Goal: Transaction & Acquisition: Purchase product/service

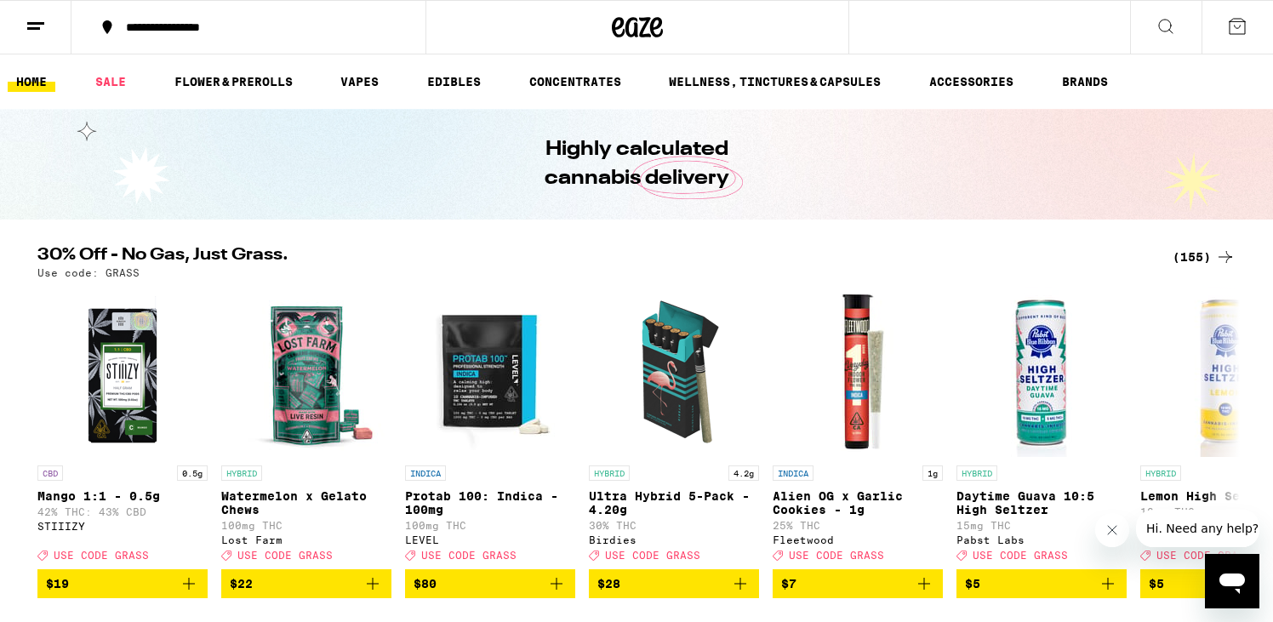
click at [1210, 257] on div "(155)" at bounding box center [1203, 257] width 63 height 20
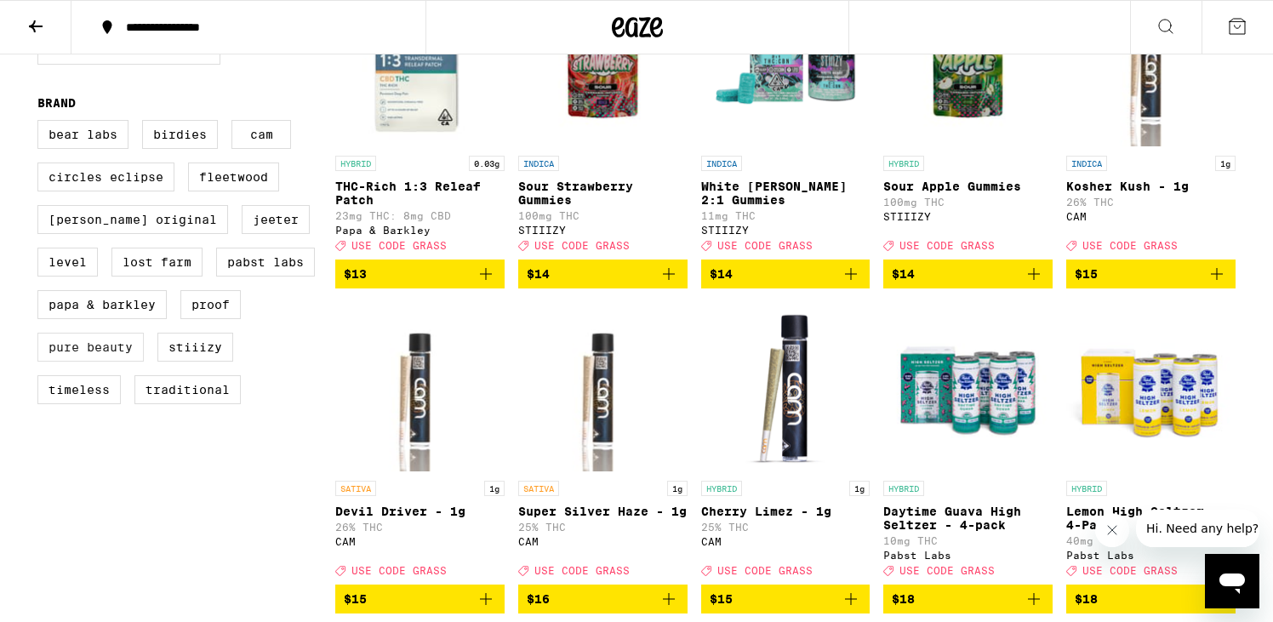
scroll to position [1244, 0]
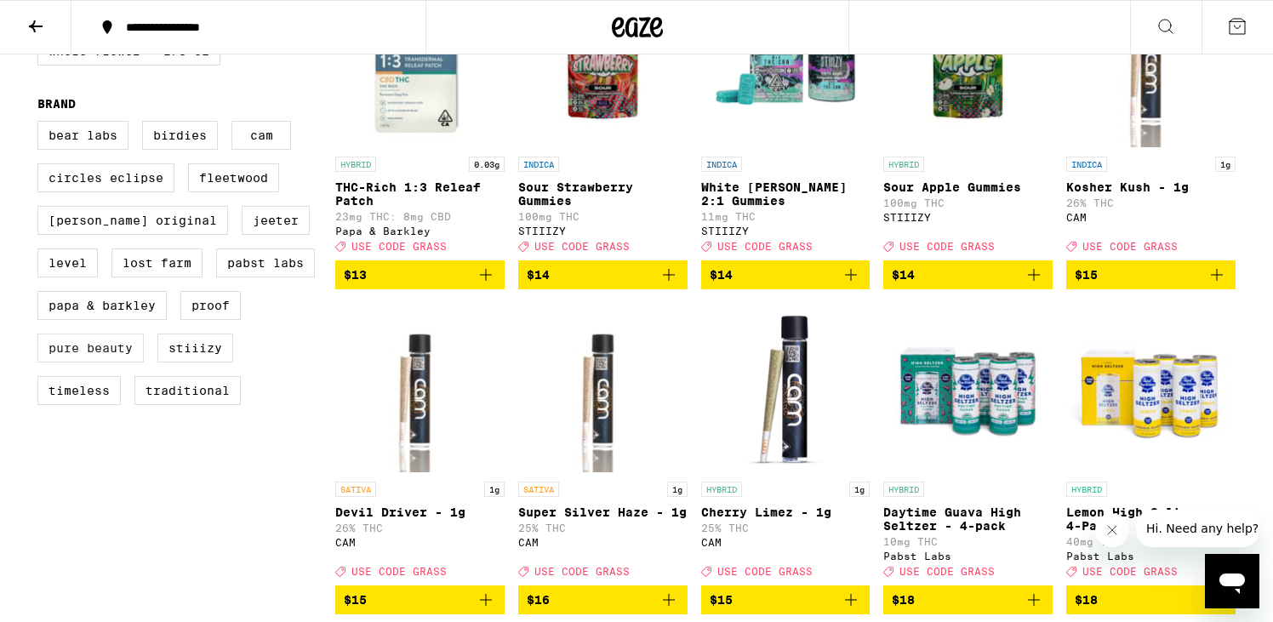
click at [99, 362] on label "Pure Beauty" at bounding box center [90, 348] width 106 height 29
click at [42, 124] on input "Pure Beauty" at bounding box center [41, 123] width 1 height 1
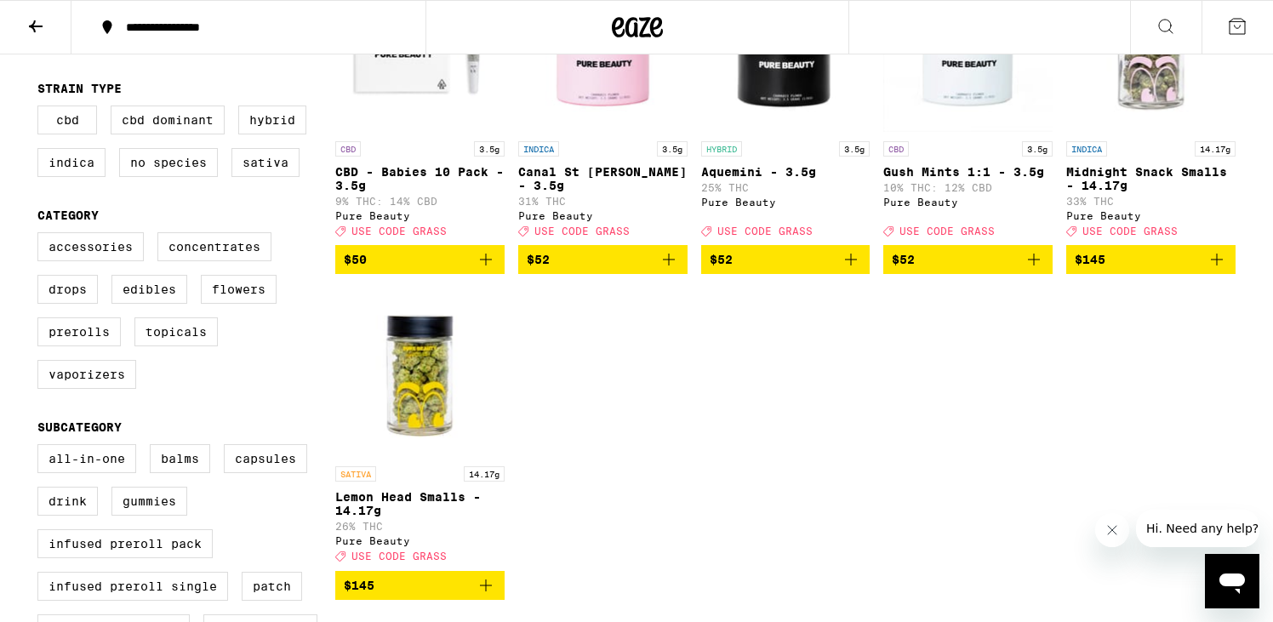
scroll to position [288, 0]
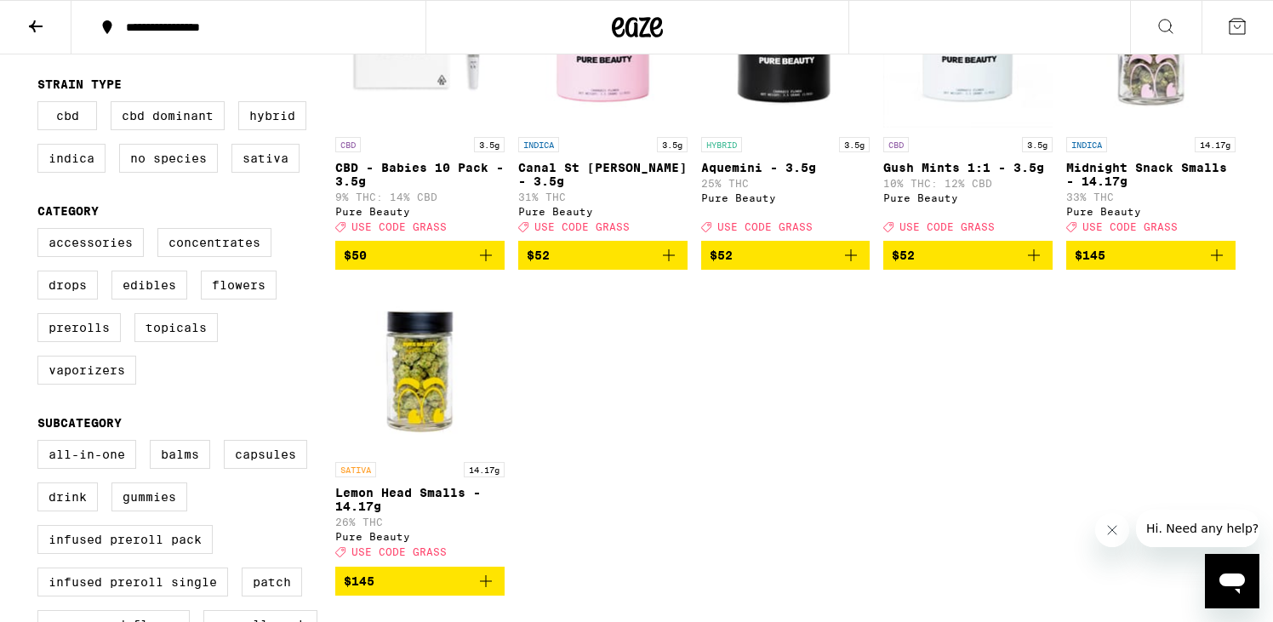
click at [1113, 265] on span "$145" at bounding box center [1151, 255] width 152 height 20
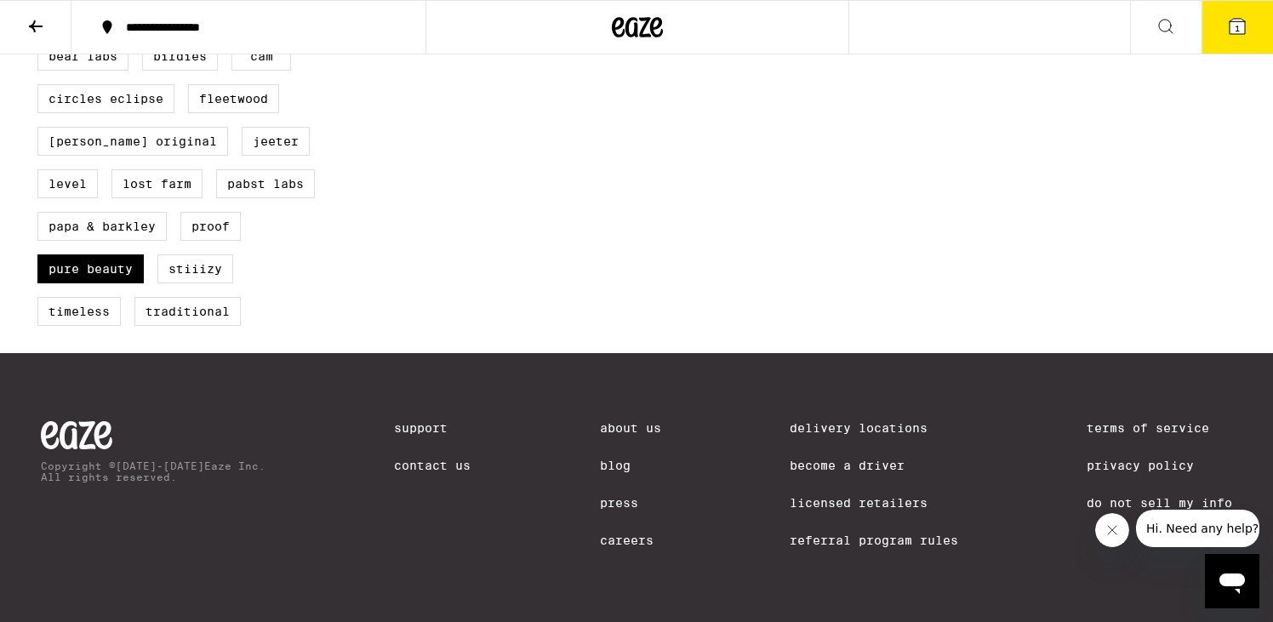
scroll to position [1399, 0]
click at [130, 260] on label "Pure Beauty" at bounding box center [90, 268] width 106 height 29
click at [42, 45] on input "Pure Beauty" at bounding box center [41, 44] width 1 height 1
checkbox input "false"
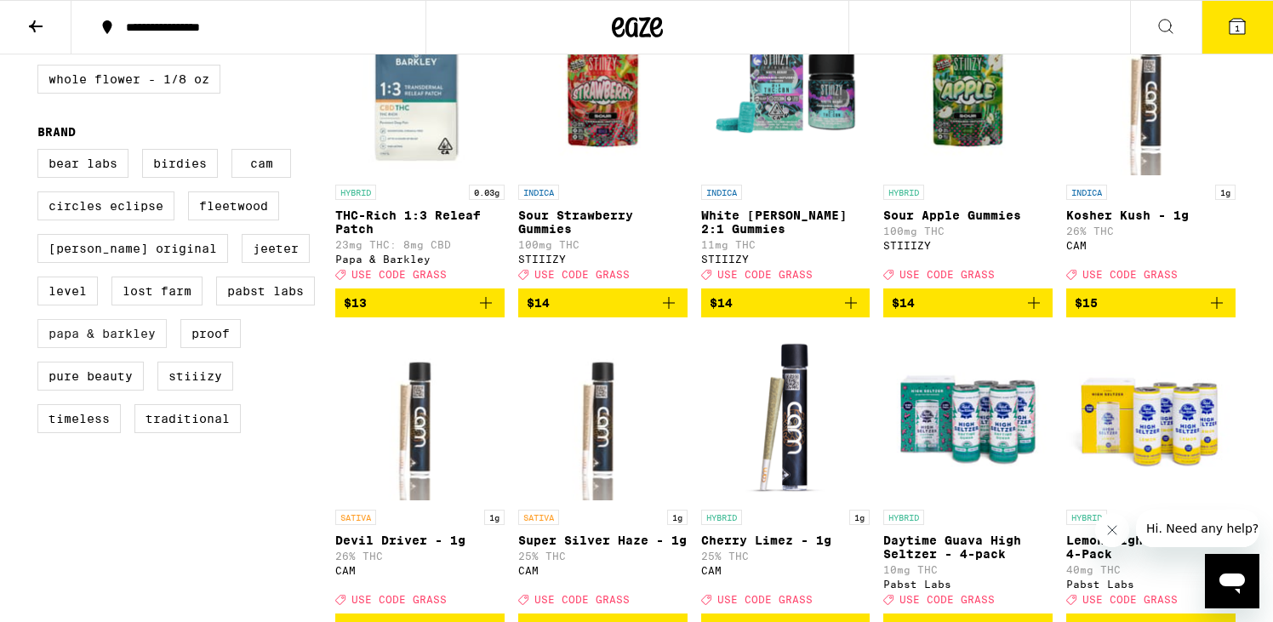
scroll to position [1215, 0]
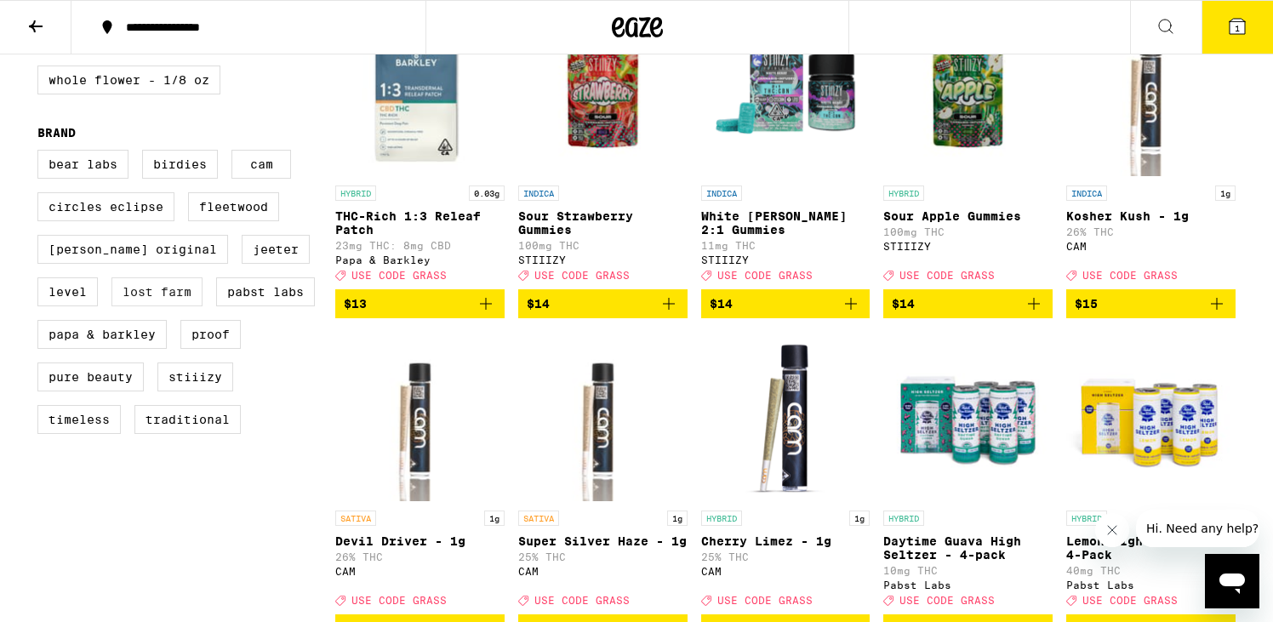
click at [154, 306] on label "Lost Farm" at bounding box center [156, 291] width 91 height 29
click at [42, 153] on input "Lost Farm" at bounding box center [41, 152] width 1 height 1
checkbox input "true"
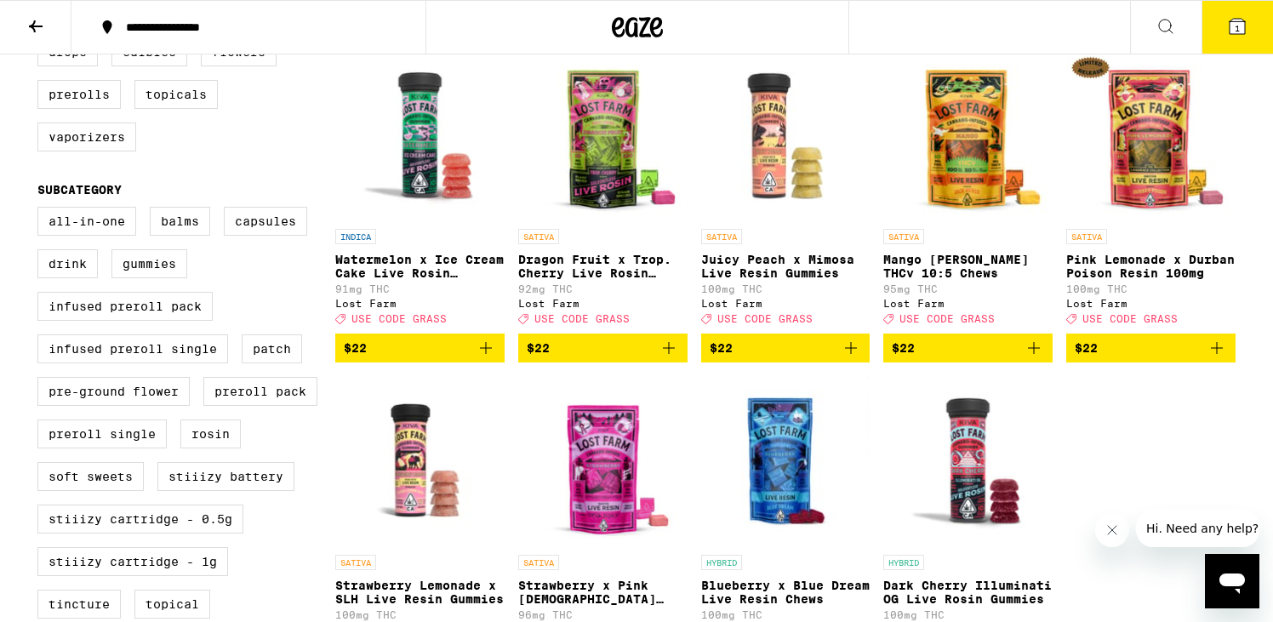
scroll to position [517, 0]
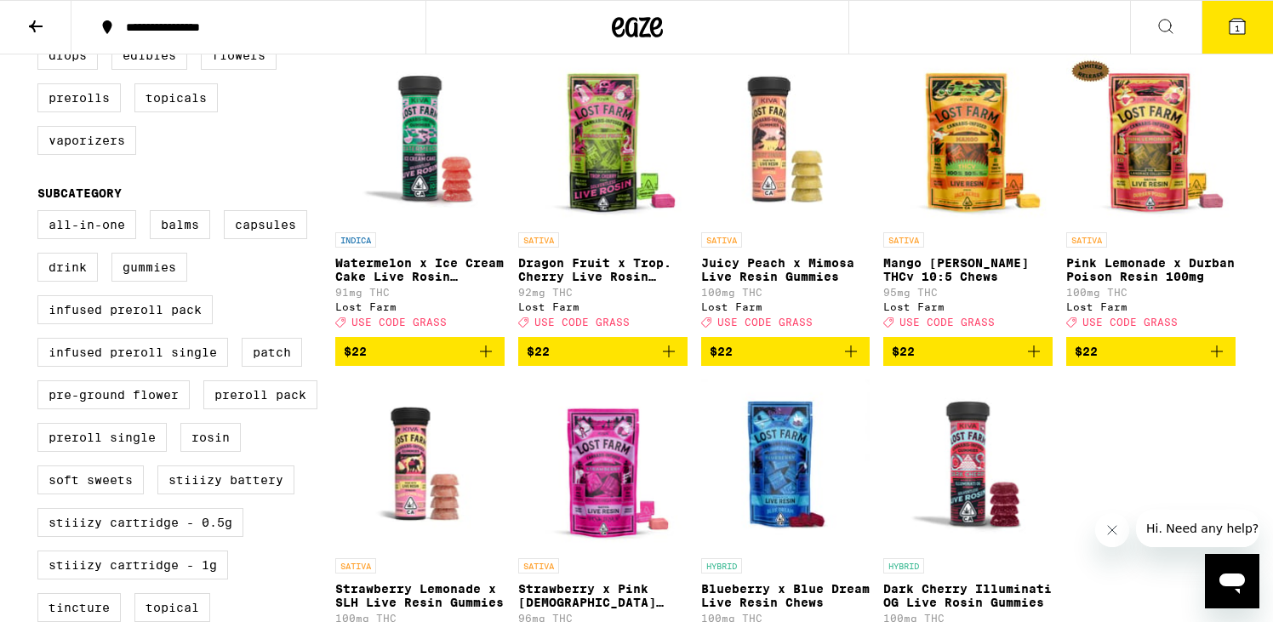
click at [592, 362] on span "$22" at bounding box center [603, 351] width 152 height 20
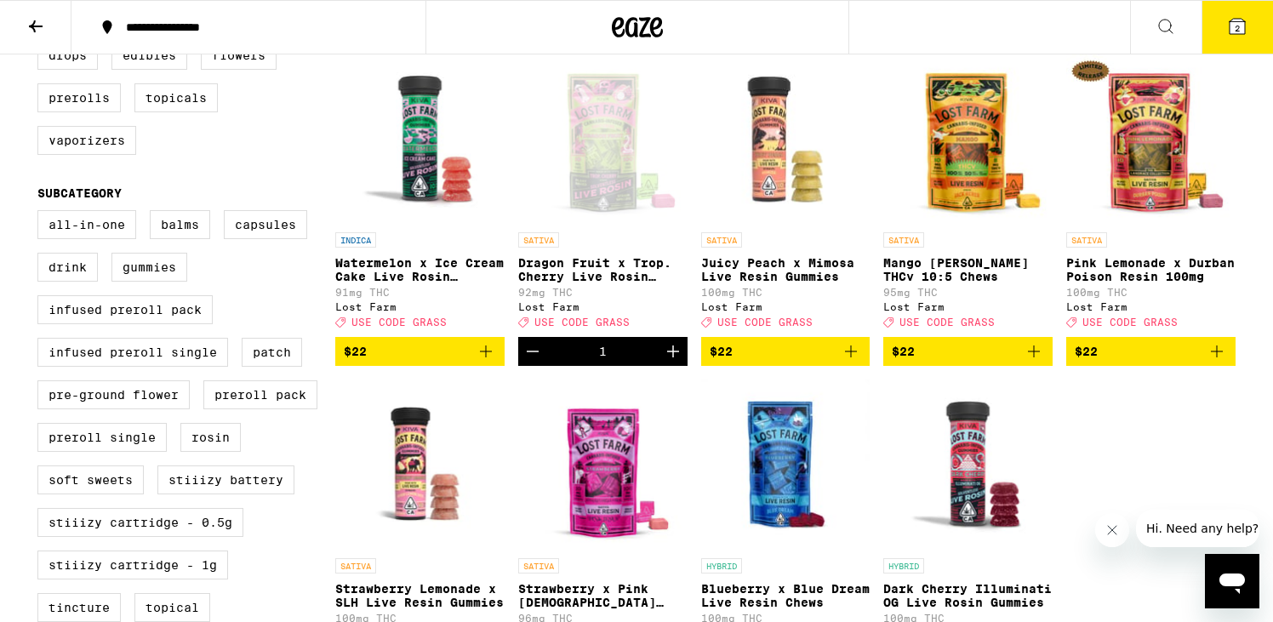
scroll to position [0, 0]
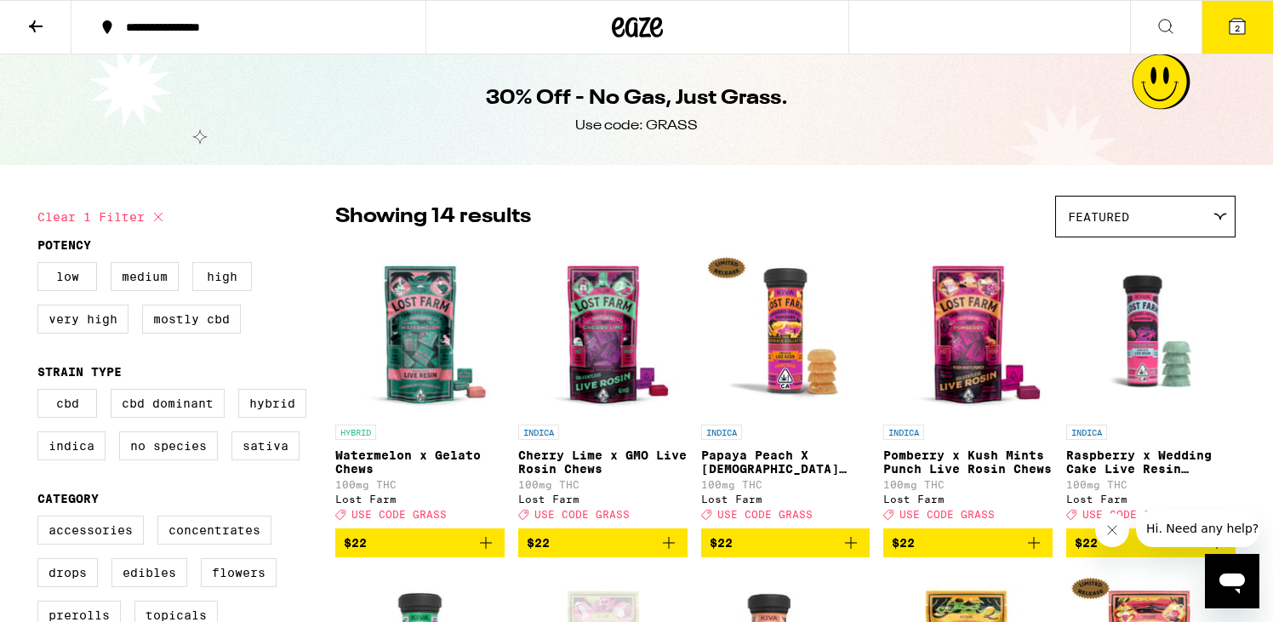
click at [1217, 26] on button "2" at bounding box center [1236, 27] width 71 height 53
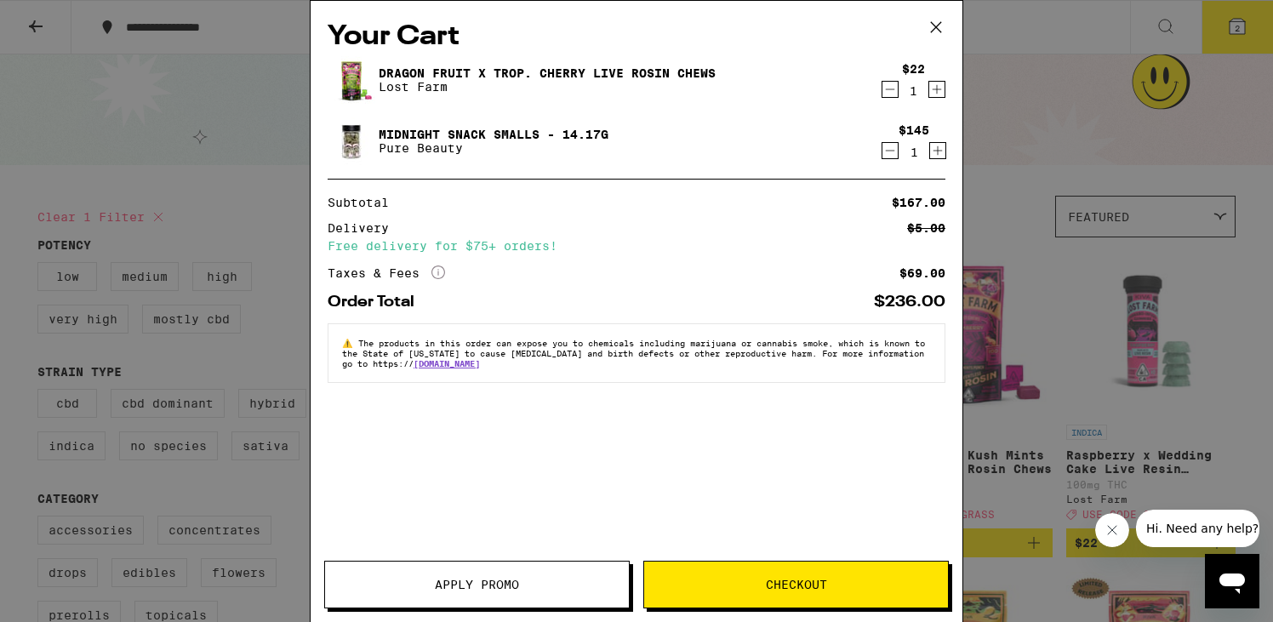
click at [546, 577] on button "Apply Promo" at bounding box center [476, 585] width 305 height 48
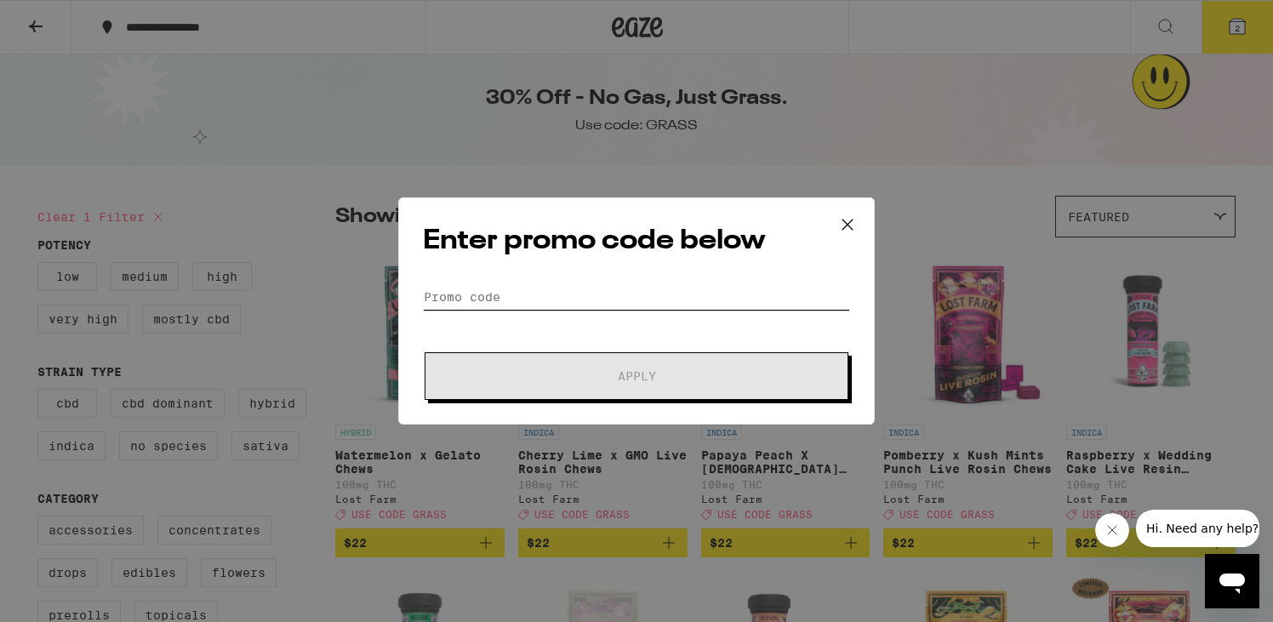
click at [586, 303] on input "Promo Code" at bounding box center [636, 297] width 427 height 26
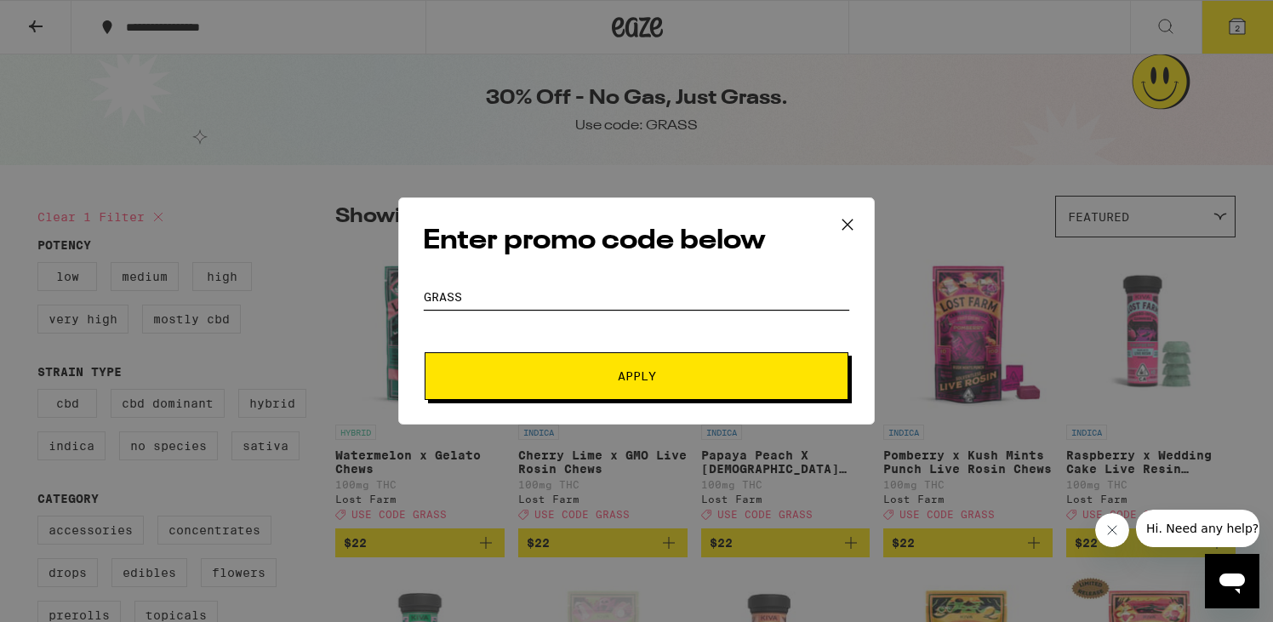
type input "grass"
click at [604, 359] on button "Apply" at bounding box center [637, 376] width 424 height 48
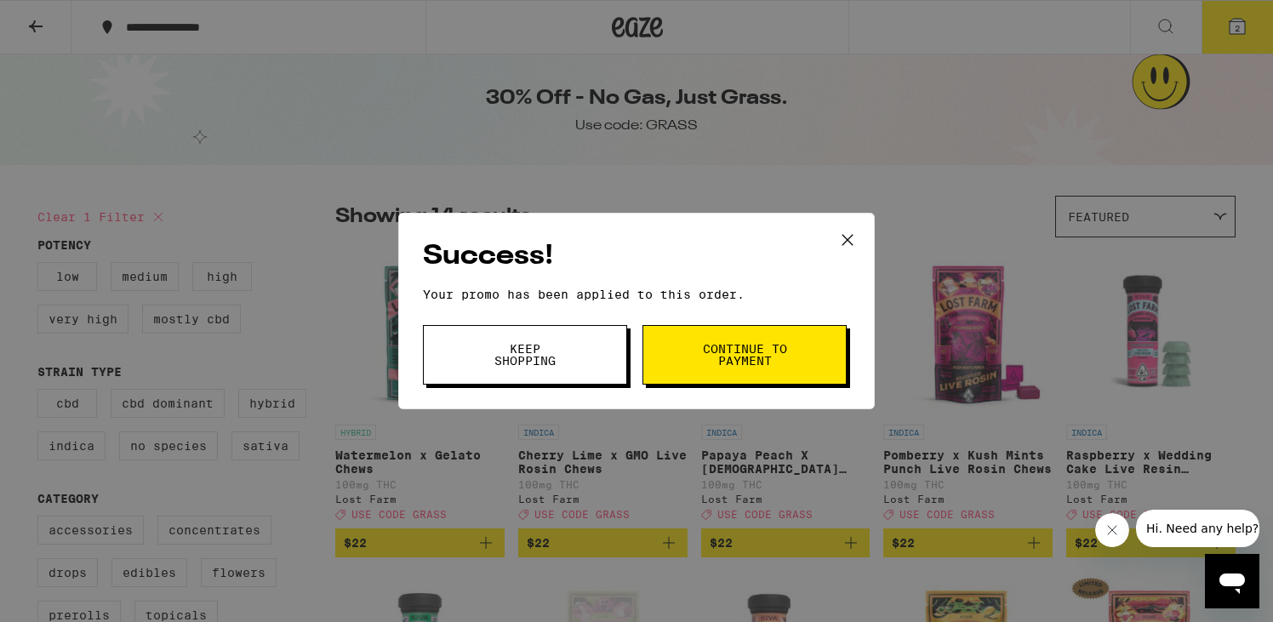
click at [706, 355] on span "Continue to payment" at bounding box center [744, 355] width 87 height 24
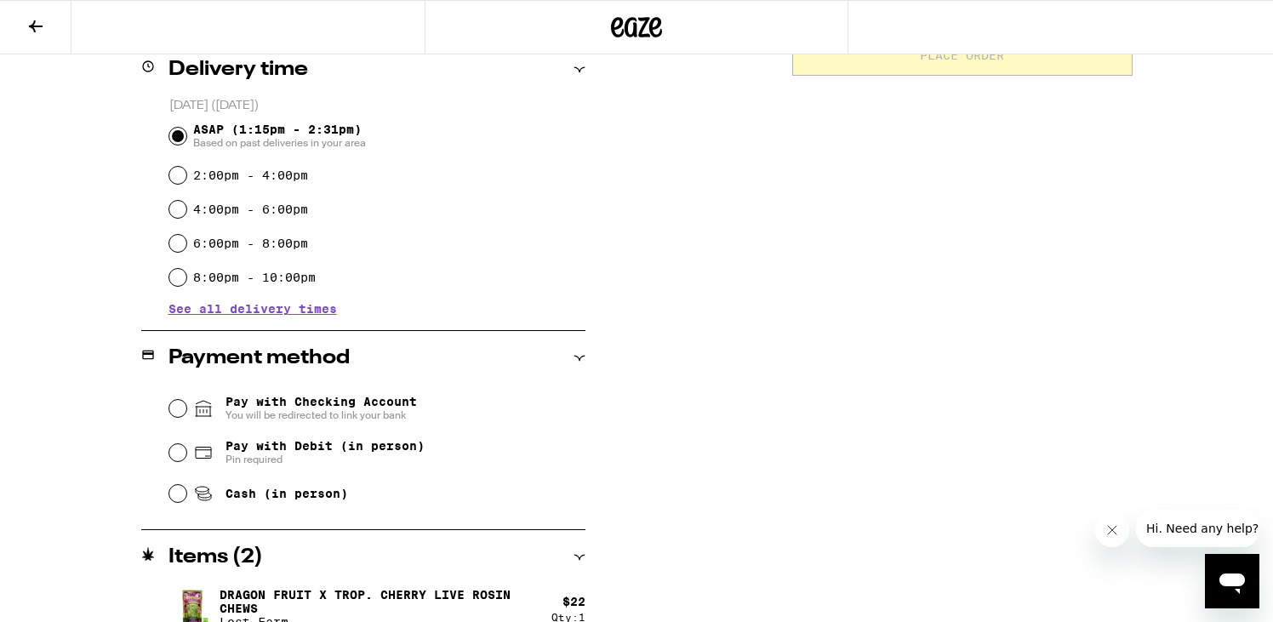
scroll to position [478, 0]
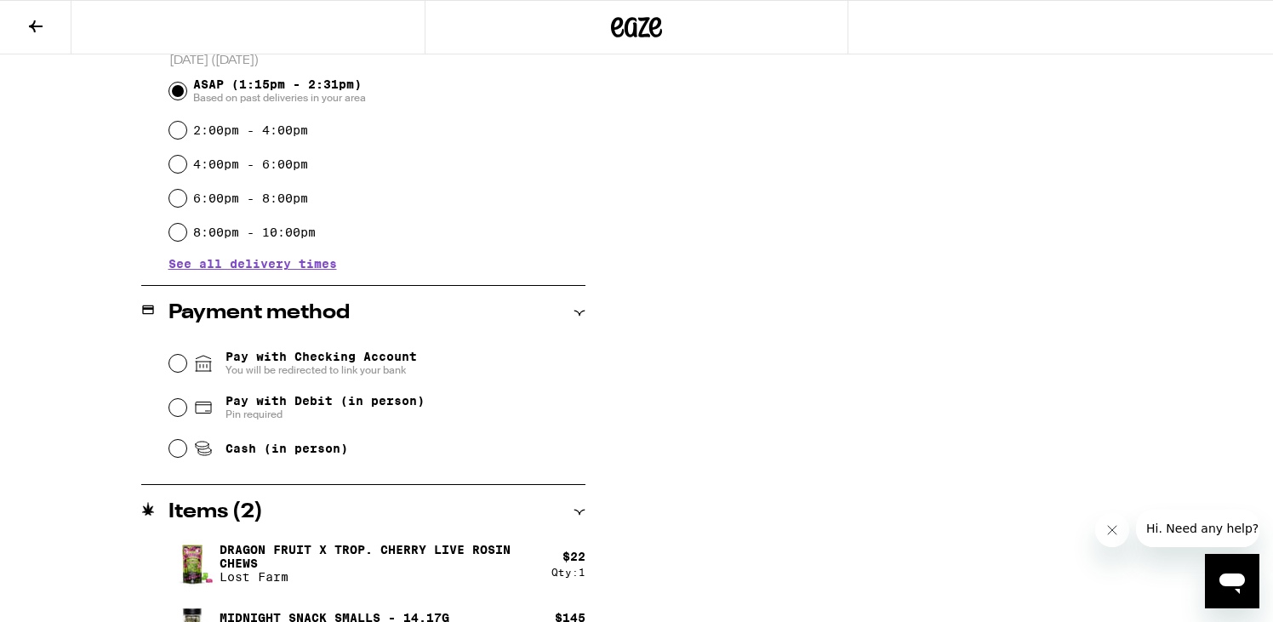
click at [308, 450] on span "Cash (in person)" at bounding box center [286, 449] width 123 height 14
click at [186, 450] on input "Cash (in person)" at bounding box center [177, 448] width 17 height 17
radio input "true"
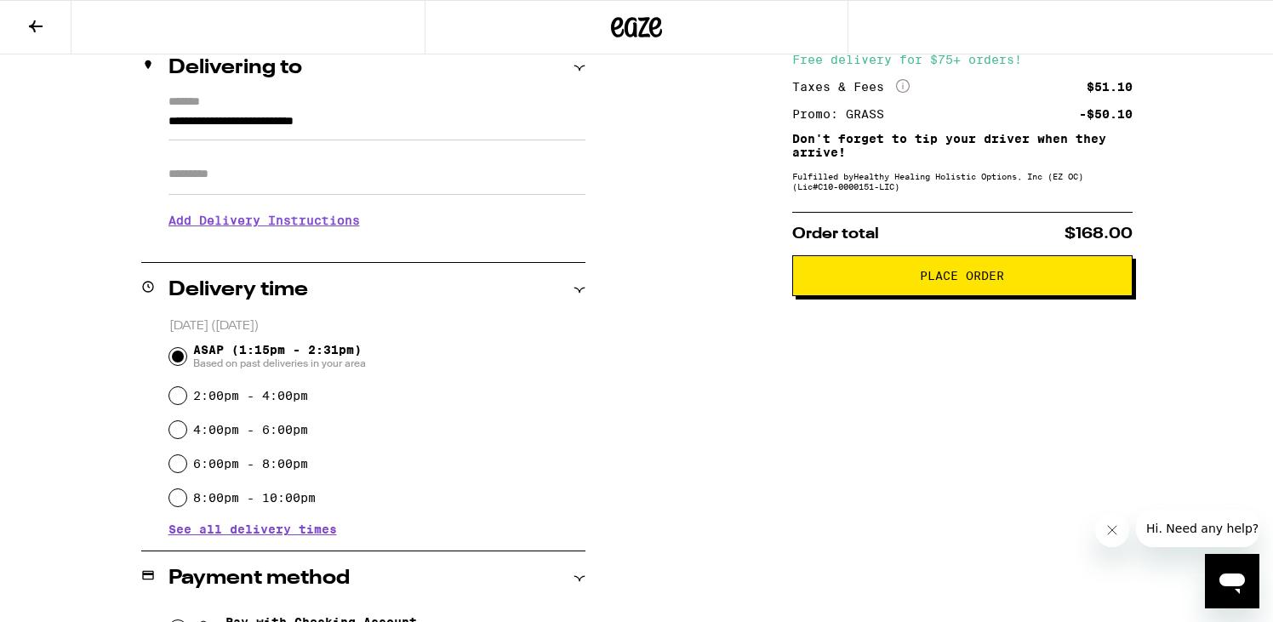
scroll to position [223, 0]
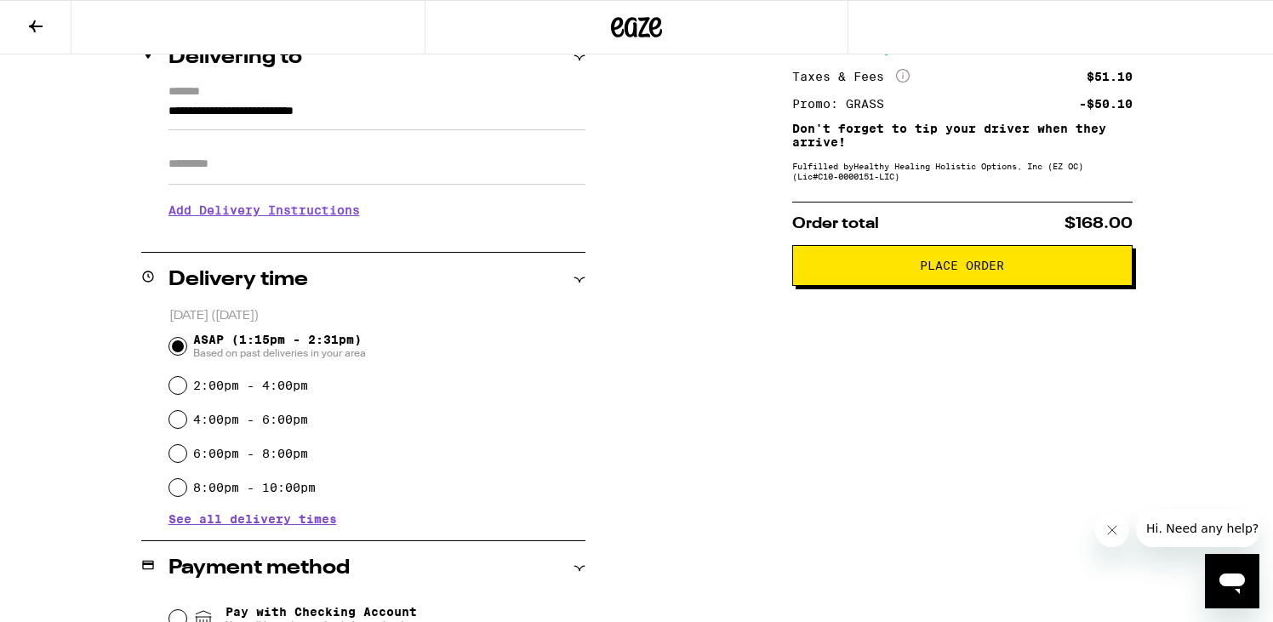
click at [841, 277] on button "Place Order" at bounding box center [962, 265] width 340 height 41
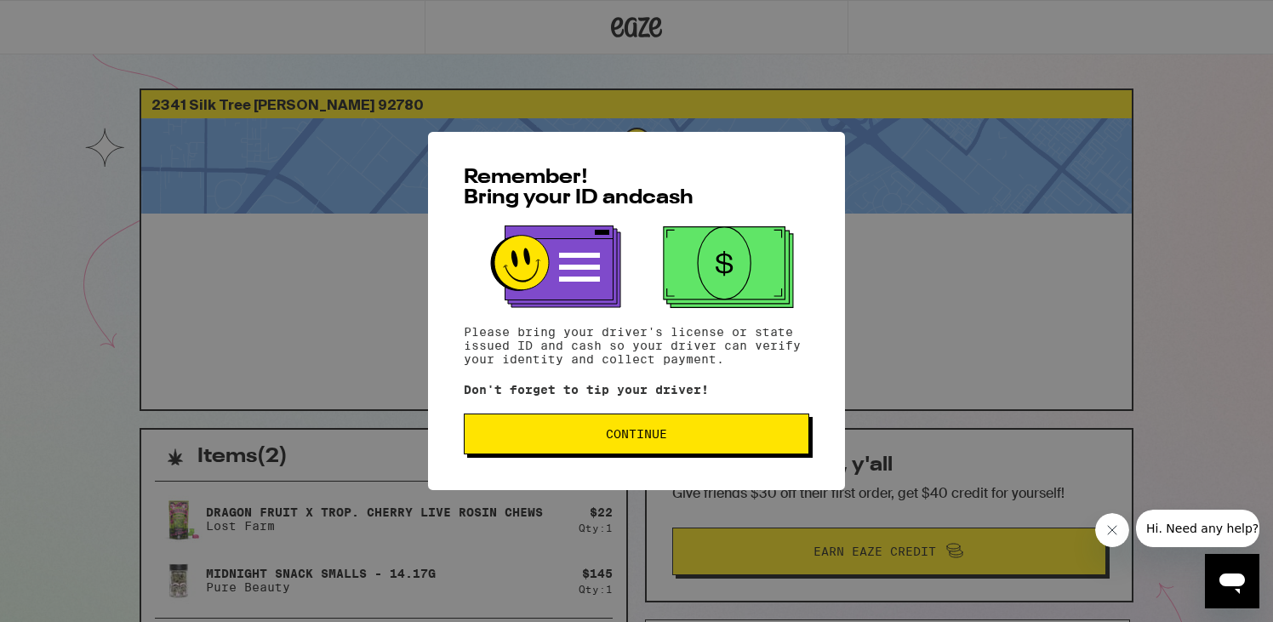
click at [713, 435] on span "Continue" at bounding box center [636, 434] width 317 height 12
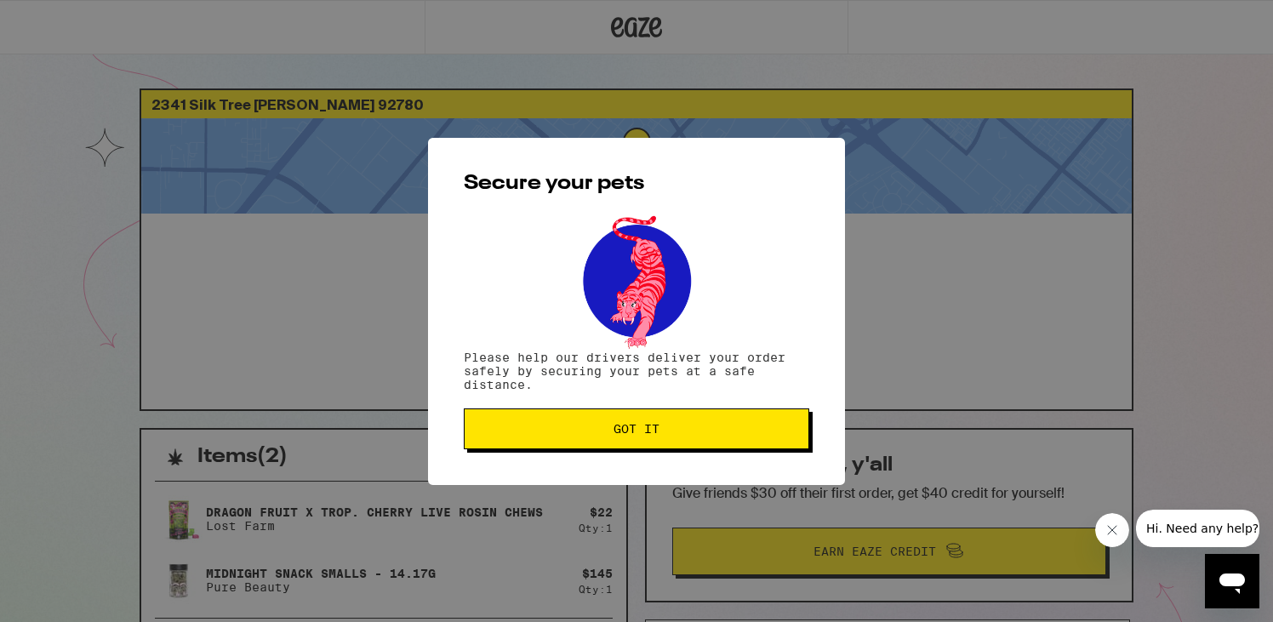
click at [713, 434] on span "Got it" at bounding box center [636, 429] width 317 height 12
